Goal: Transaction & Acquisition: Book appointment/travel/reservation

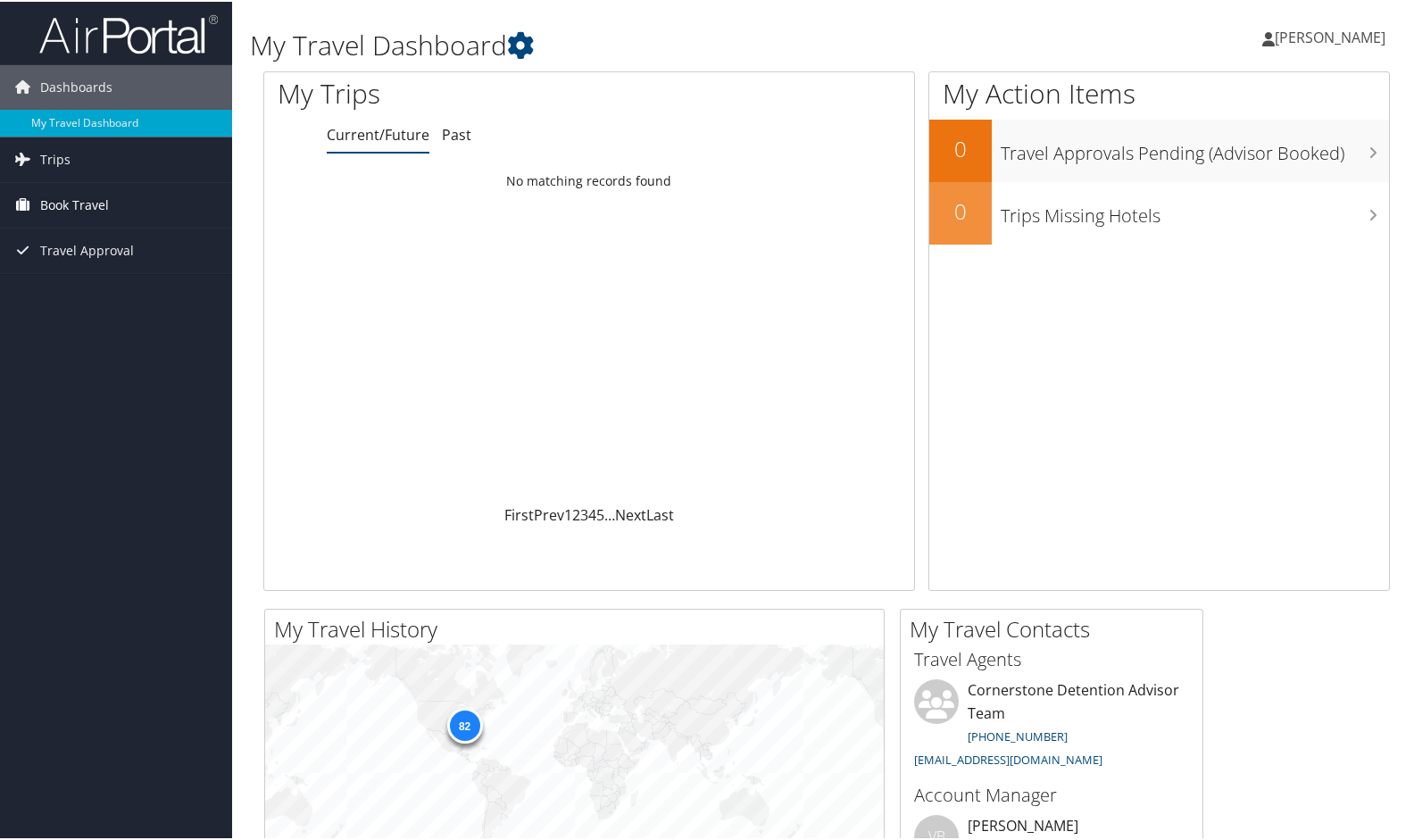
click at [89, 201] on span "Book Travel" at bounding box center [74, 203] width 68 height 45
click at [89, 287] on link "Book/Manage Online Trips" at bounding box center [115, 292] width 232 height 26
click at [103, 201] on span "Book Travel" at bounding box center [74, 203] width 68 height 45
click at [102, 284] on link "Book/Manage Online Trips" at bounding box center [115, 292] width 232 height 26
